Goal: Task Accomplishment & Management: Use online tool/utility

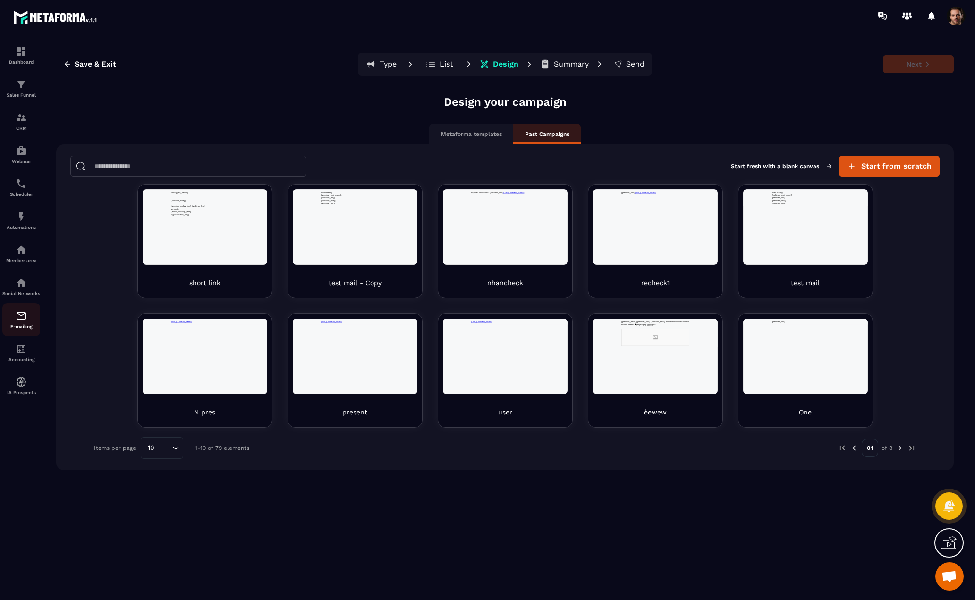
click at [18, 329] on div "E-mailing" at bounding box center [21, 319] width 38 height 19
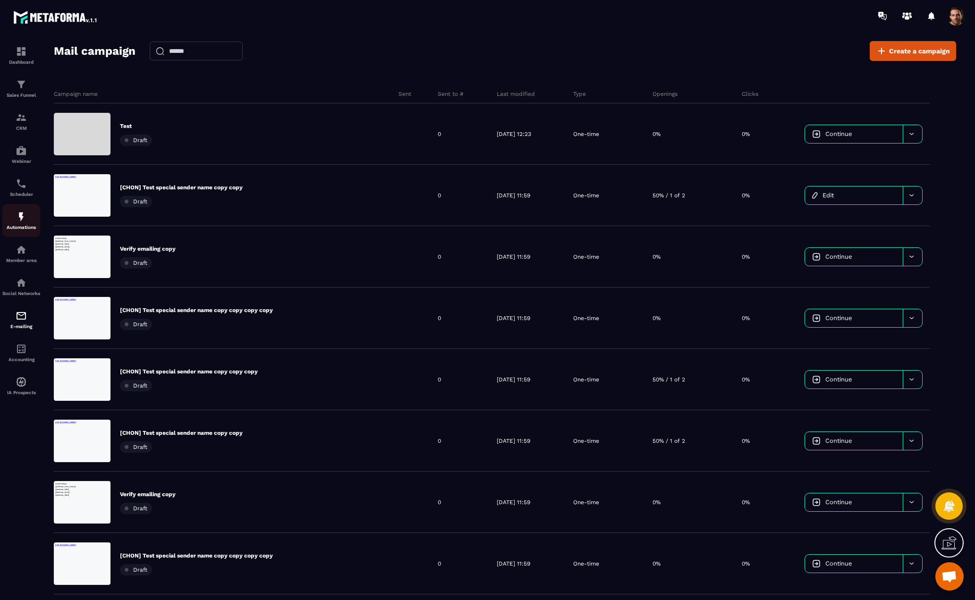
click at [21, 221] on img at bounding box center [21, 216] width 11 height 11
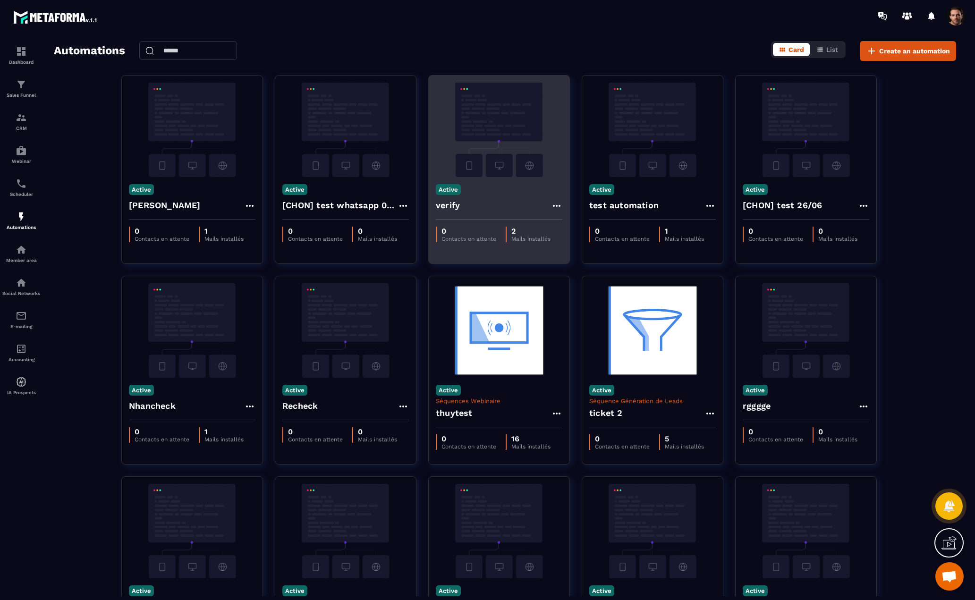
click at [513, 145] on img at bounding box center [499, 130] width 127 height 94
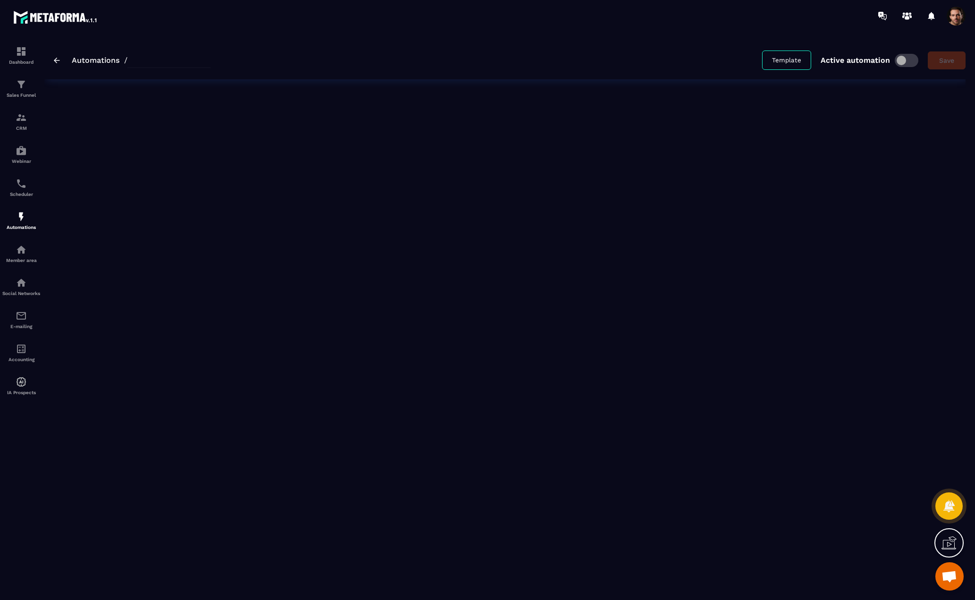
type input "******"
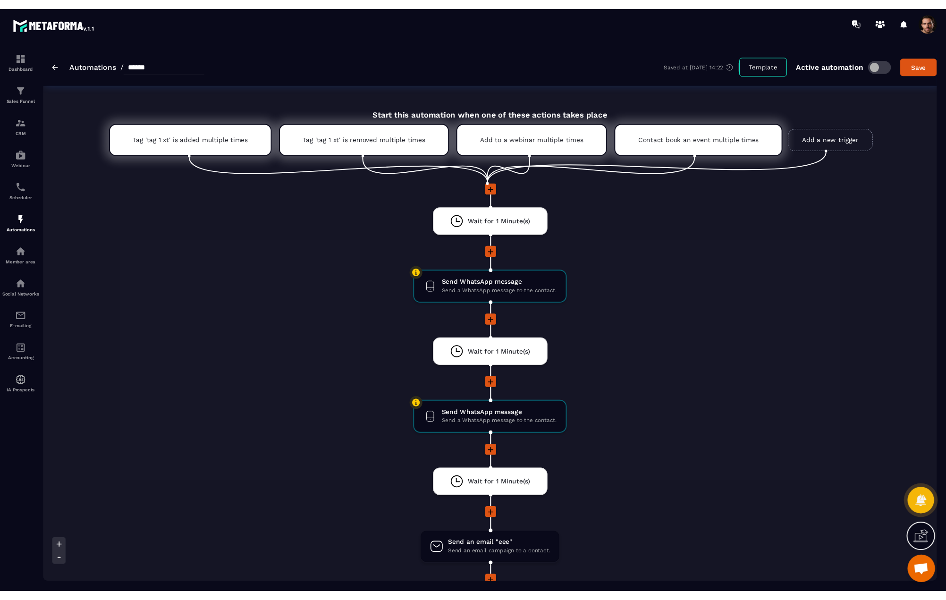
scroll to position [142, 0]
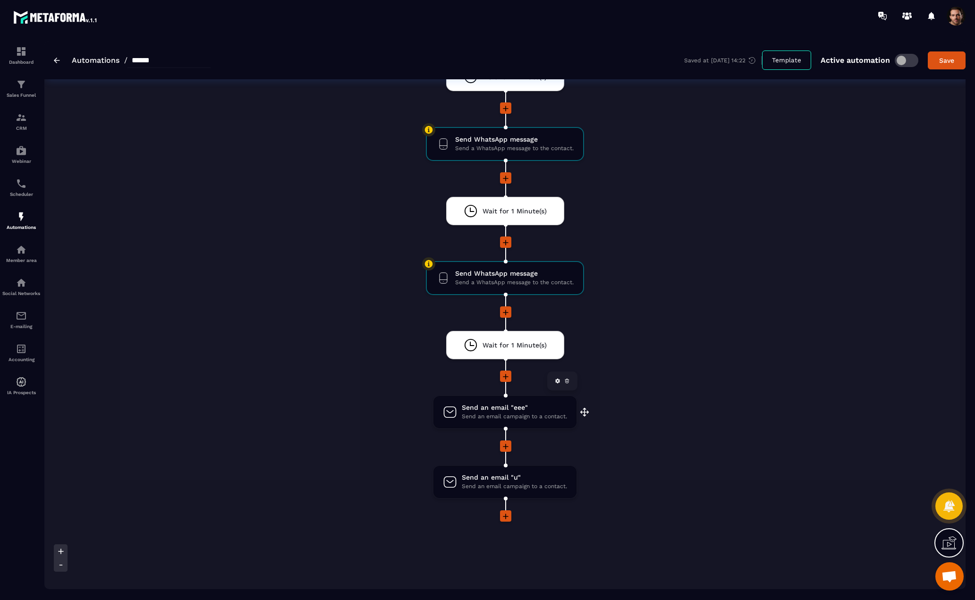
click at [545, 417] on span "Send an email campaign to a contact." at bounding box center [514, 416] width 105 height 9
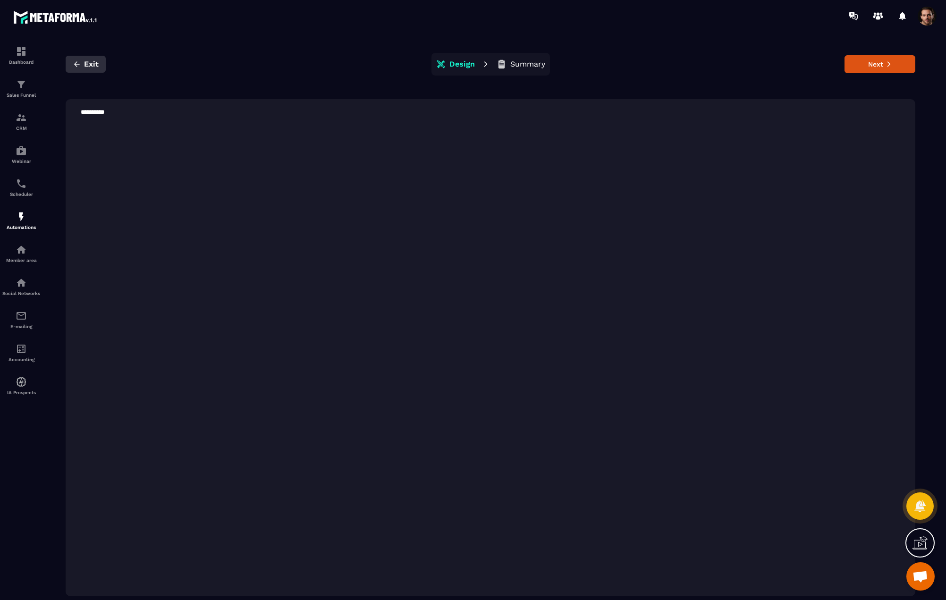
click at [86, 66] on span "Exit" at bounding box center [91, 64] width 15 height 9
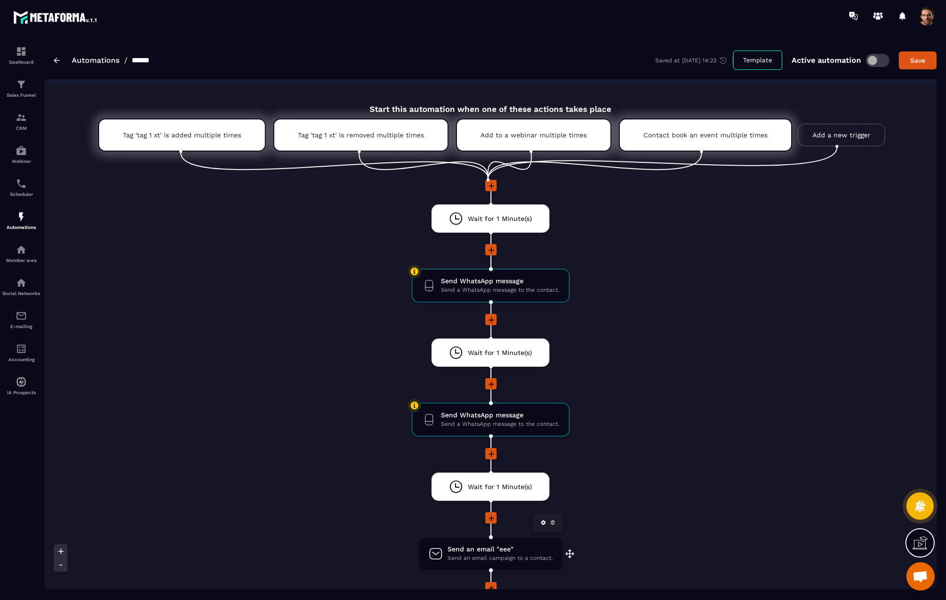
scroll to position [94, 0]
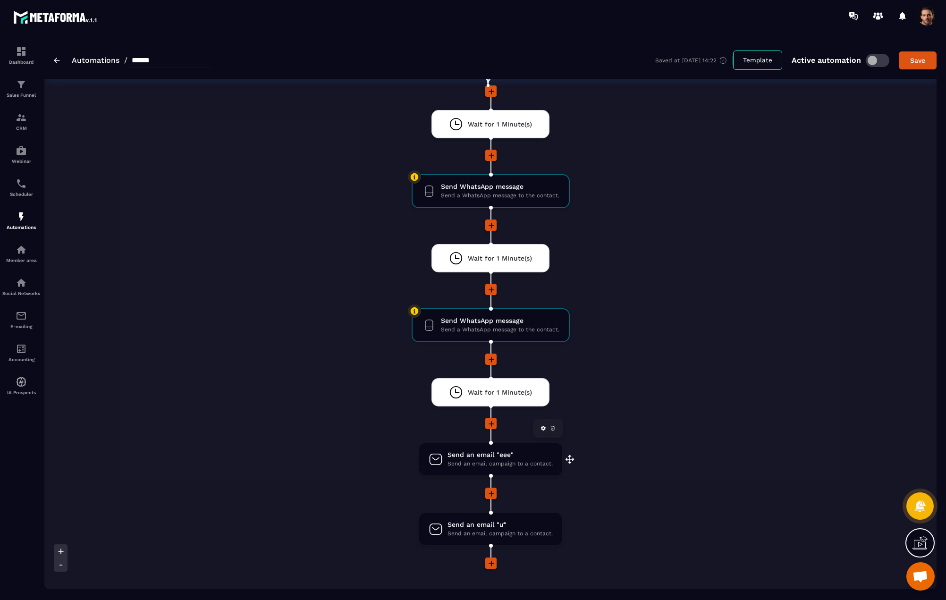
click at [502, 455] on span "Send an email "eee"" at bounding box center [500, 455] width 105 height 9
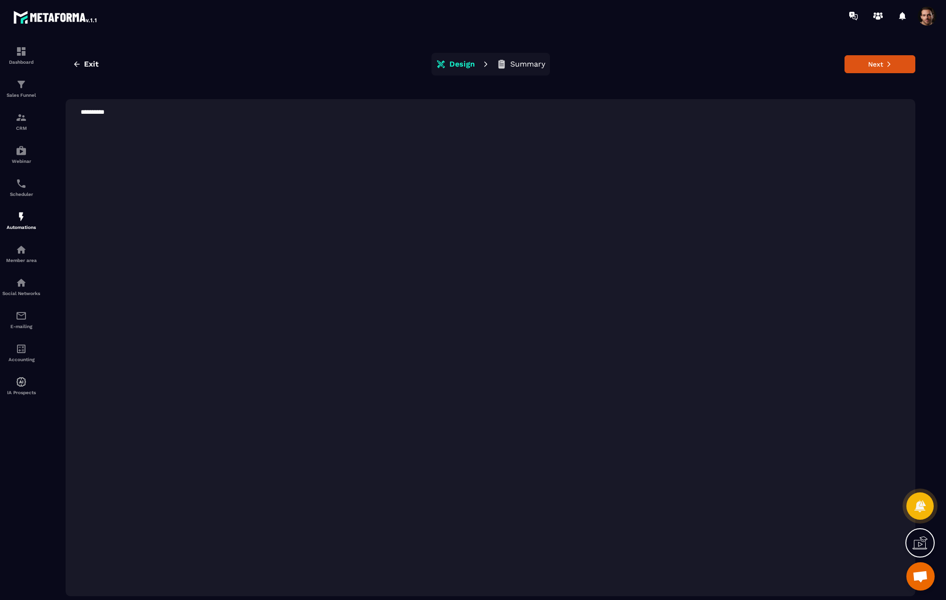
click at [924, 14] on span at bounding box center [927, 16] width 19 height 19
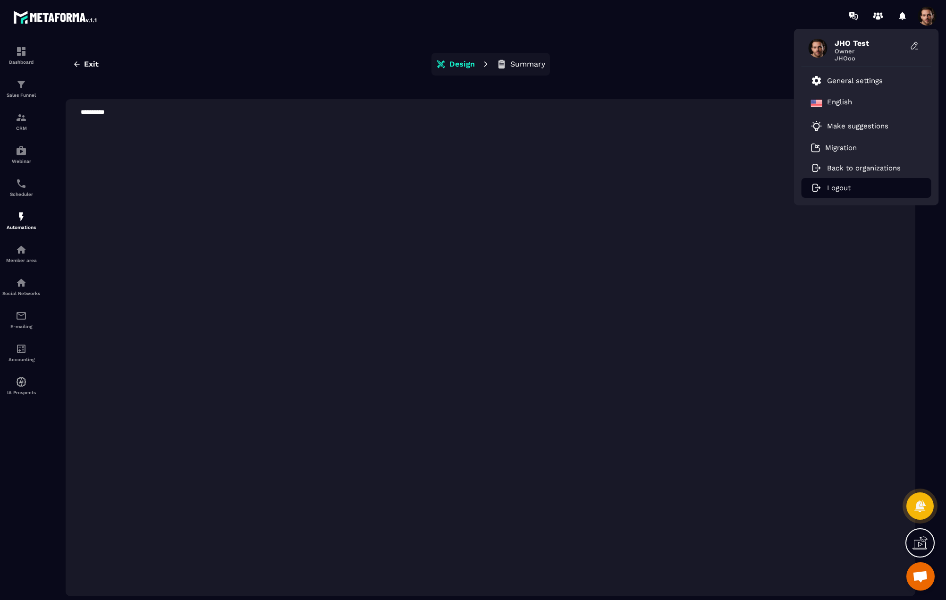
click at [859, 188] on li "Logout" at bounding box center [867, 188] width 130 height 20
